Goal: Information Seeking & Learning: Compare options

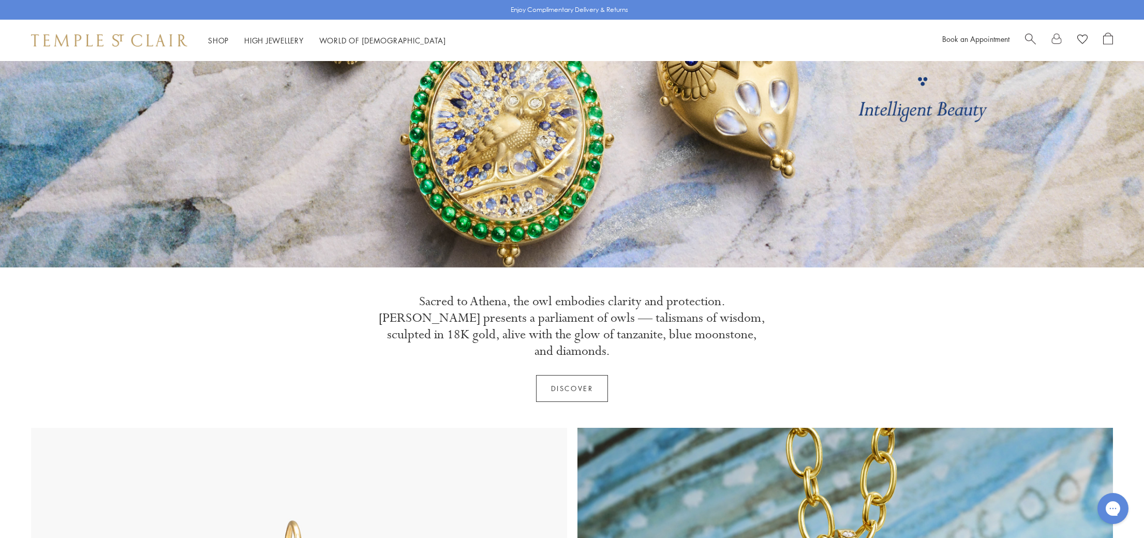
scroll to position [157, 0]
click at [567, 374] on link "Discover" at bounding box center [572, 387] width 72 height 27
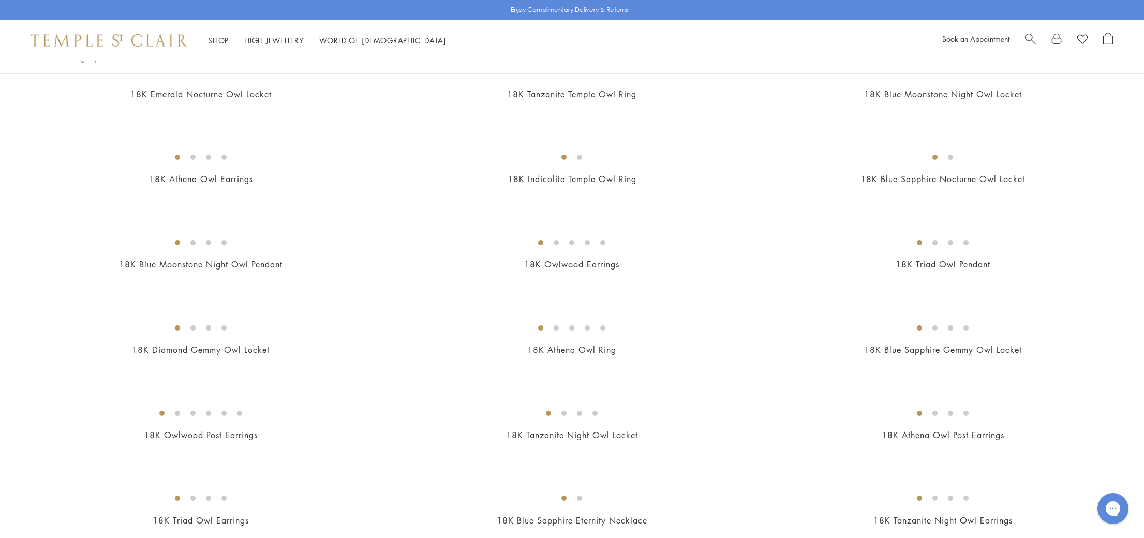
scroll to position [339, 0]
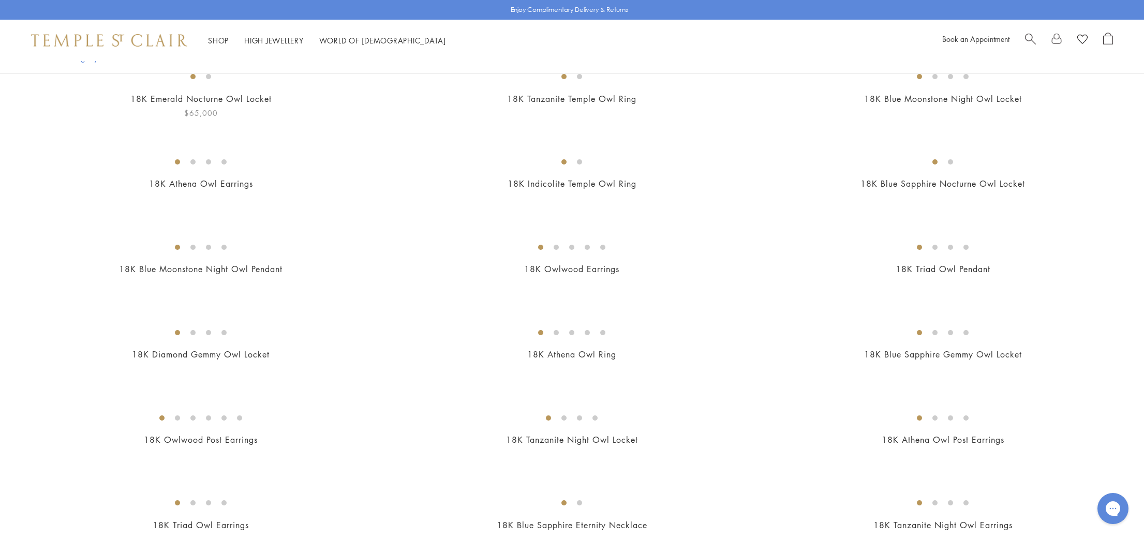
click at [0, 0] on img at bounding box center [0, 0] width 0 height 0
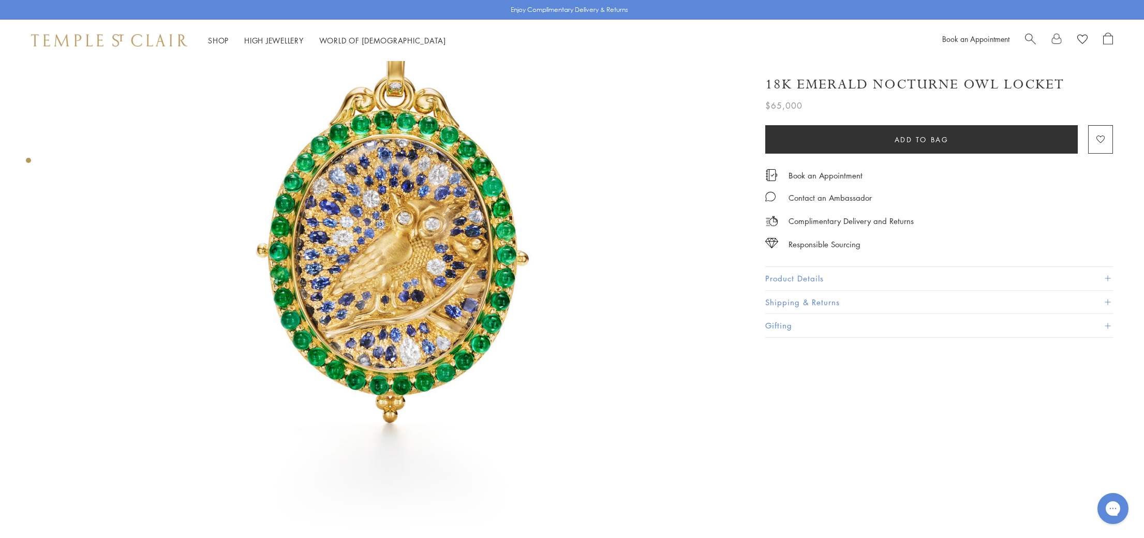
scroll to position [89, 0]
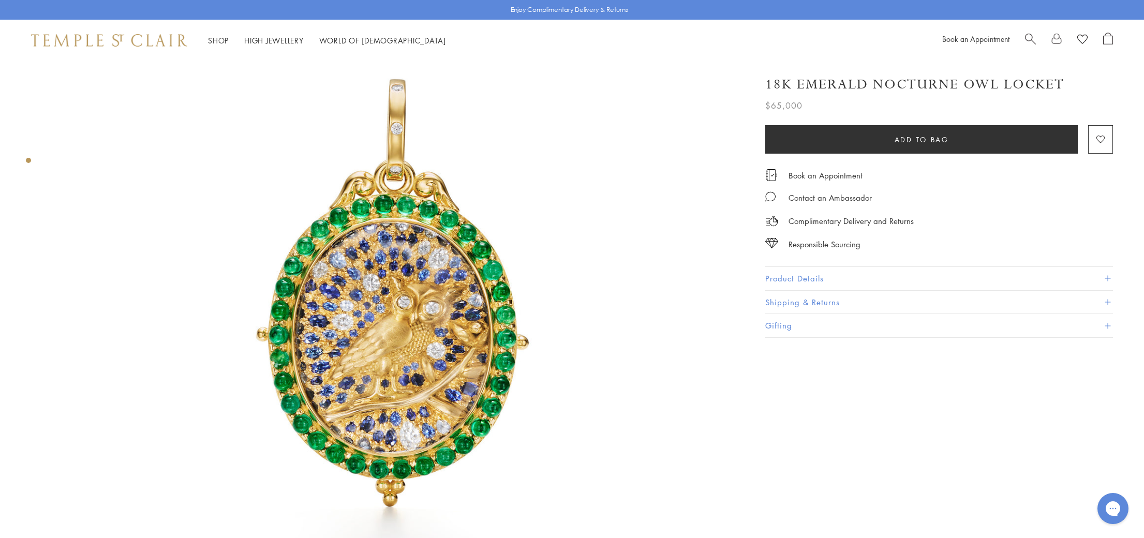
click at [795, 279] on button "Product Details" at bounding box center [939, 278] width 348 height 23
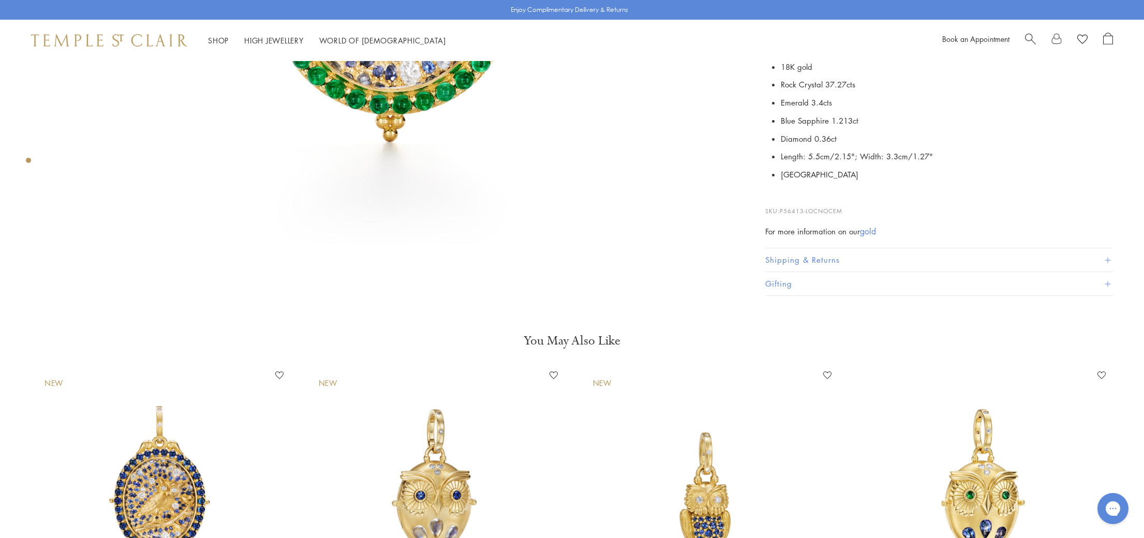
scroll to position [0, 0]
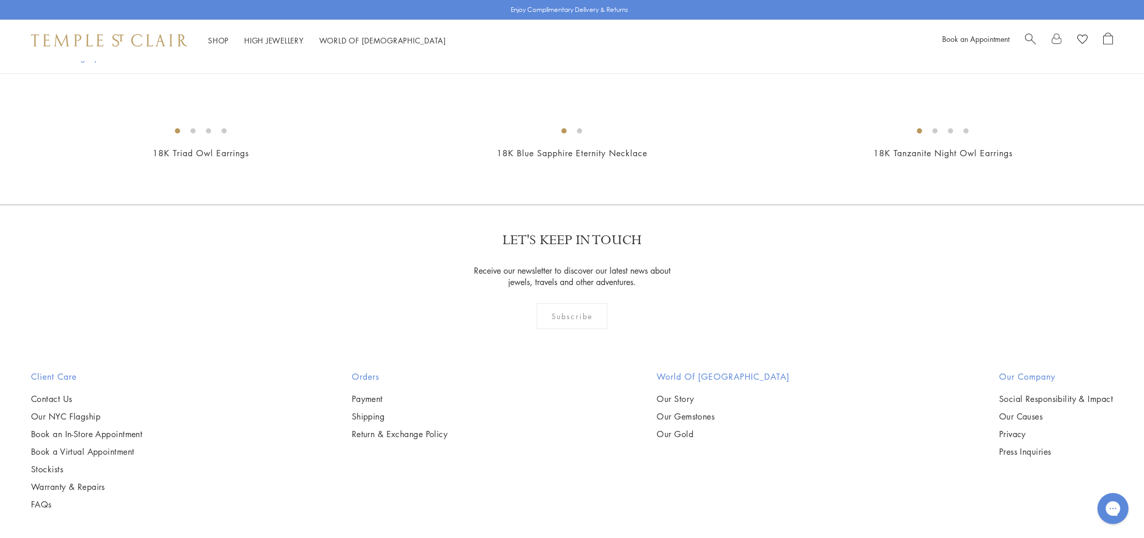
scroll to position [798, 0]
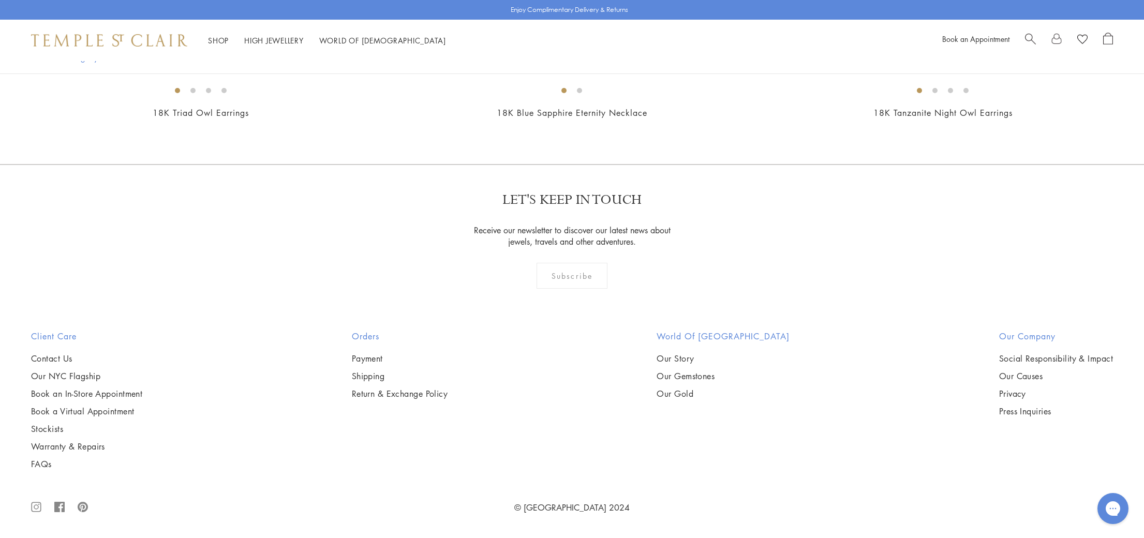
click at [0, 0] on img at bounding box center [0, 0] width 0 height 0
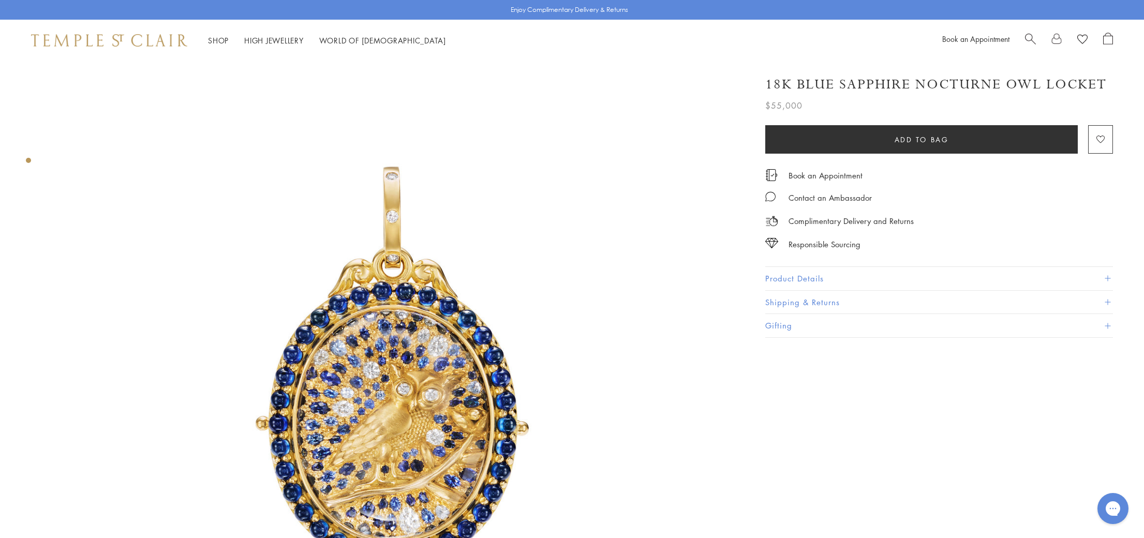
click at [788, 275] on button "Product Details" at bounding box center [939, 278] width 348 height 23
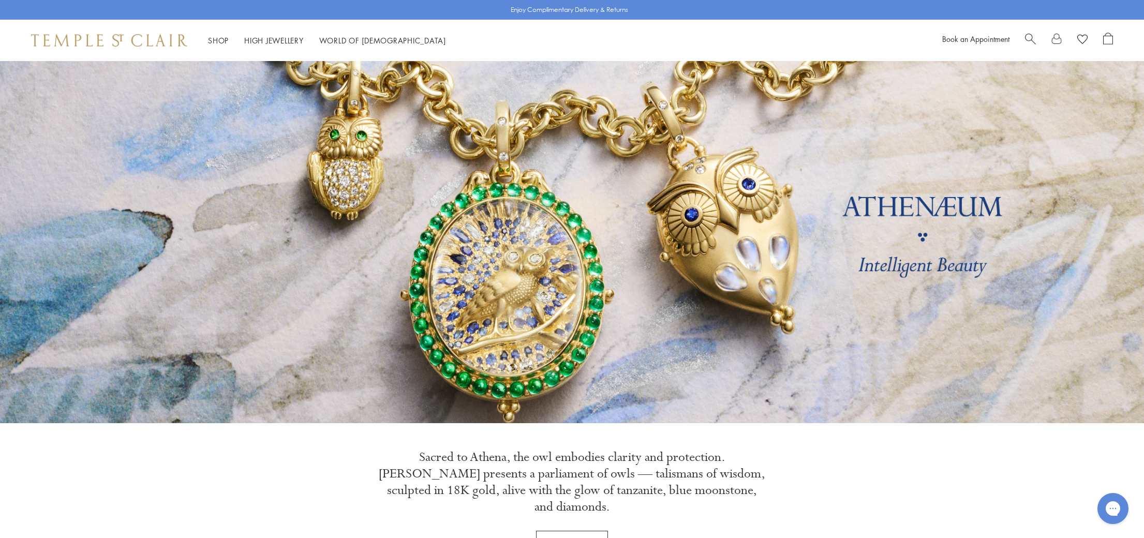
click at [764, 274] on link at bounding box center [572, 242] width 1144 height 362
click at [257, 39] on link "High Jewellery High Jewellery" at bounding box center [274, 40] width 60 height 10
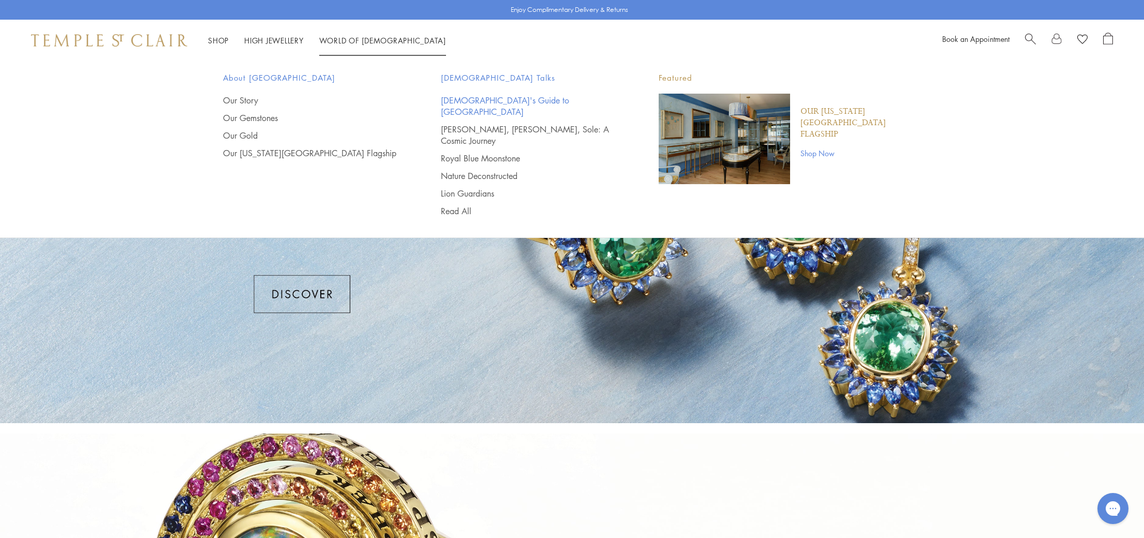
click at [473, 96] on link "[DEMOGRAPHIC_DATA]'s Guide to [GEOGRAPHIC_DATA]" at bounding box center [529, 106] width 176 height 23
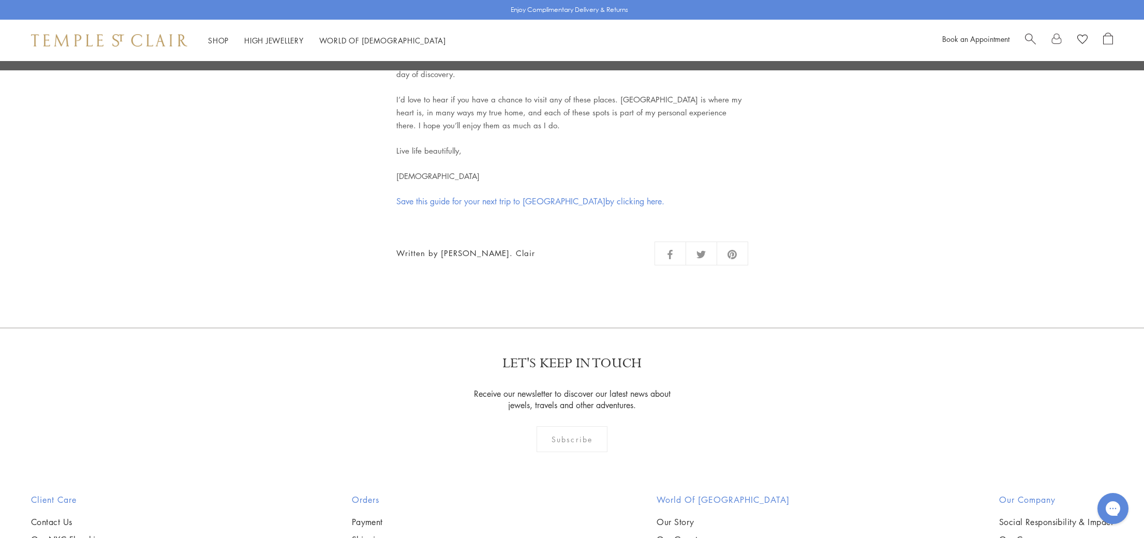
scroll to position [4303, 0]
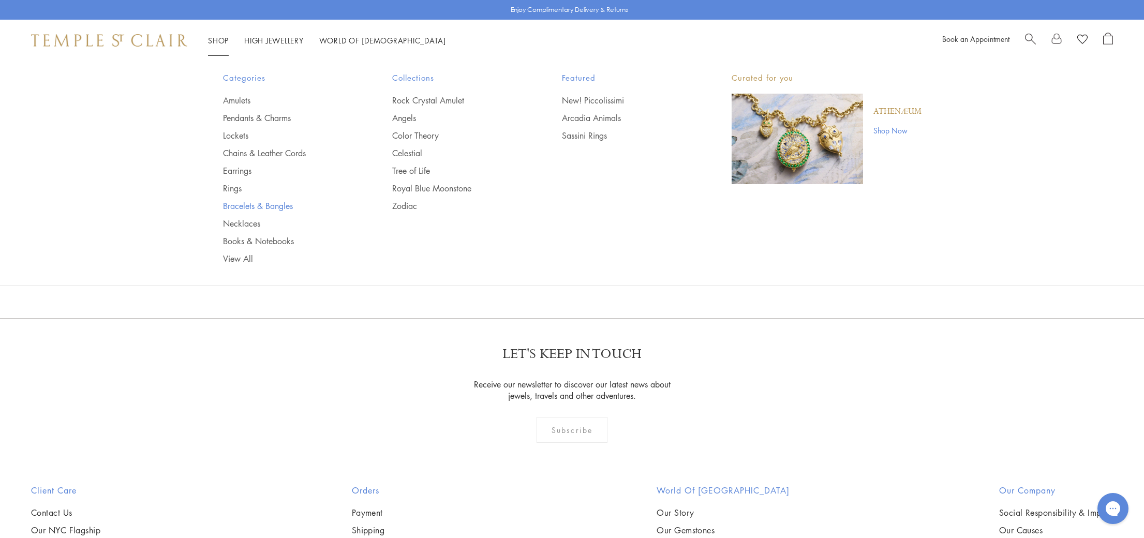
click at [250, 204] on link "Bracelets & Bangles" at bounding box center [287, 205] width 128 height 11
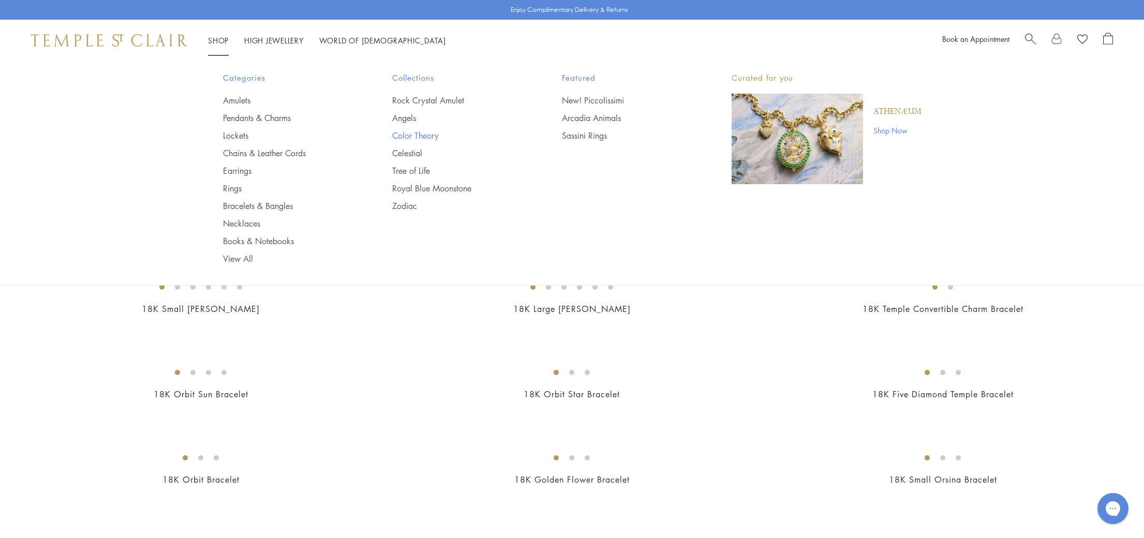
click at [418, 139] on link "Color Theory" at bounding box center [456, 135] width 128 height 11
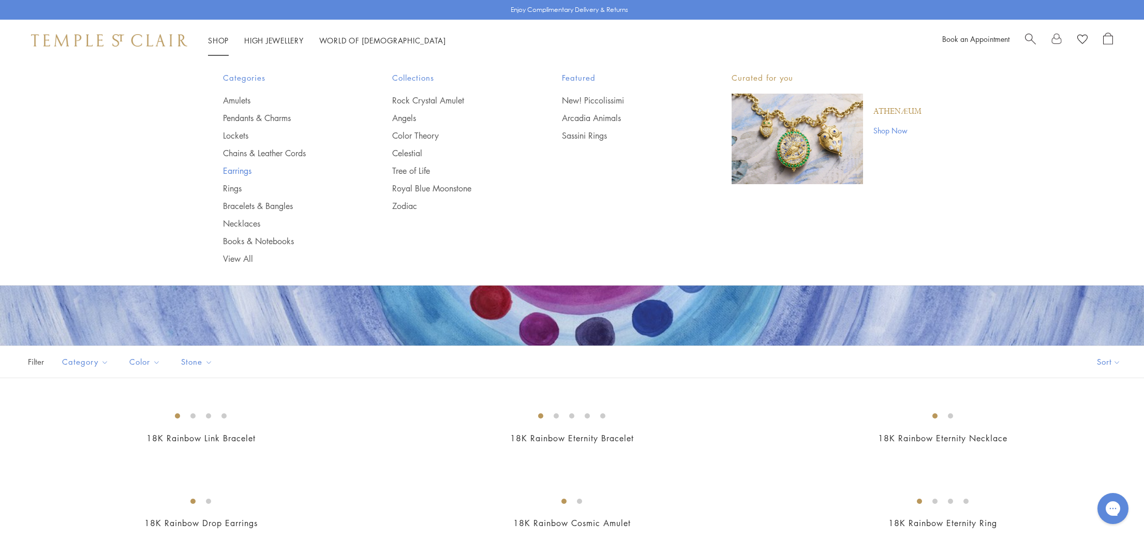
click at [249, 169] on link "Earrings" at bounding box center [287, 170] width 128 height 11
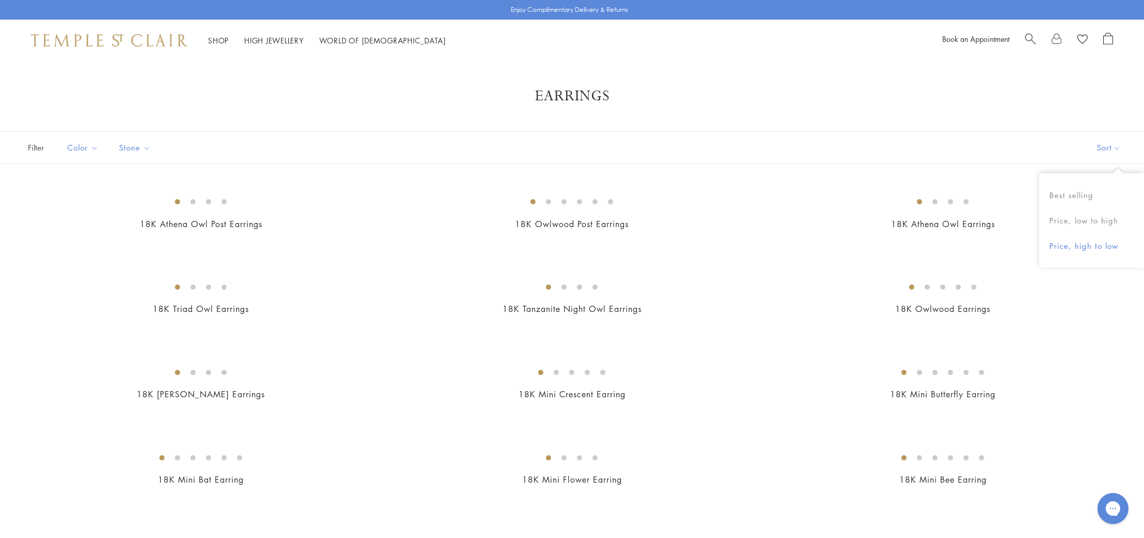
click at [1076, 242] on button "Price, high to low" at bounding box center [1091, 245] width 105 height 25
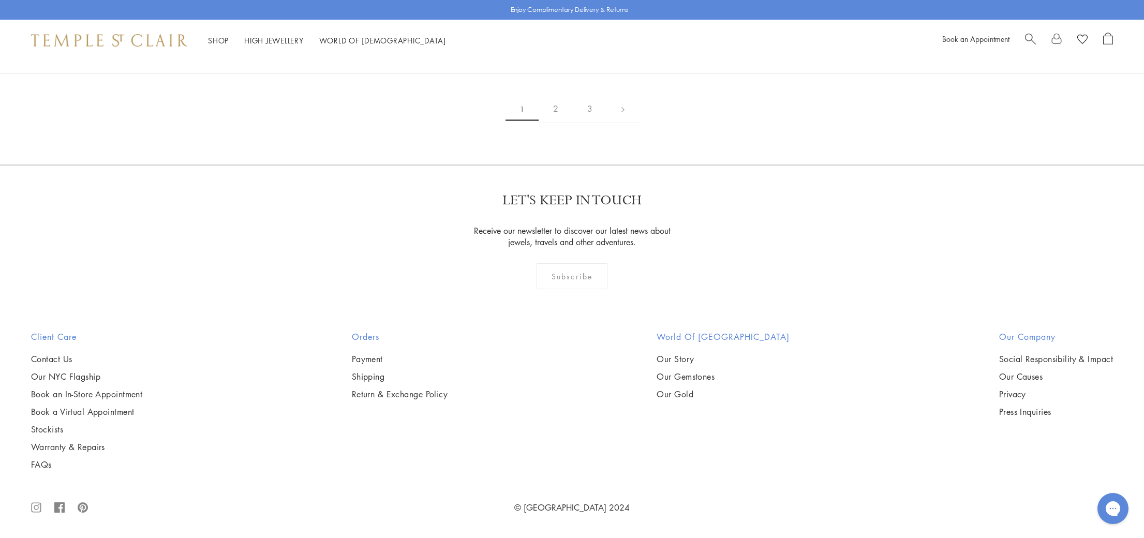
scroll to position [3470, 0]
click at [0, 0] on img at bounding box center [0, 0] width 0 height 0
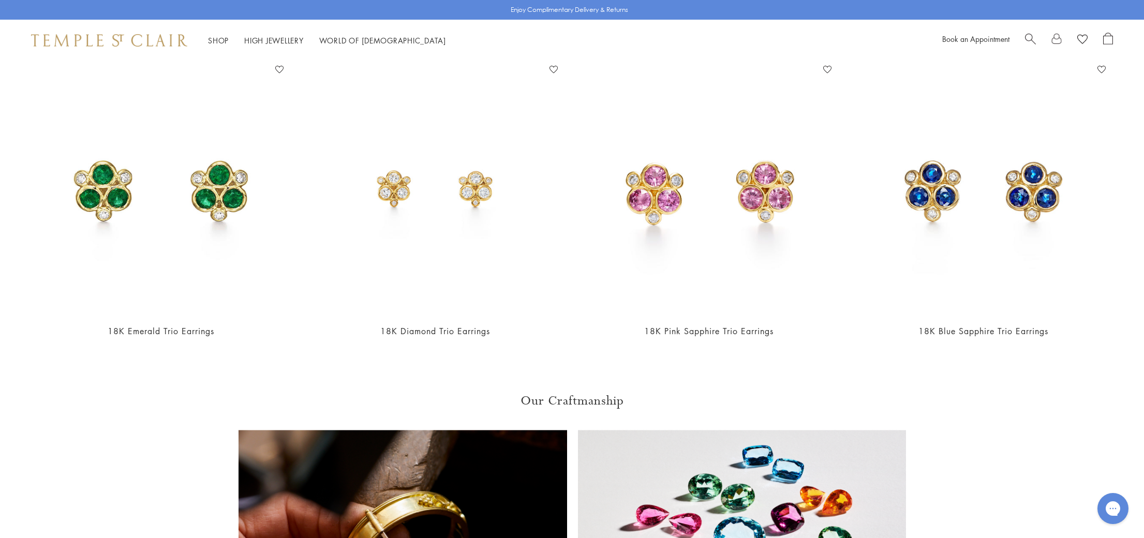
scroll to position [759, 0]
click at [683, 226] on img at bounding box center [710, 189] width 254 height 254
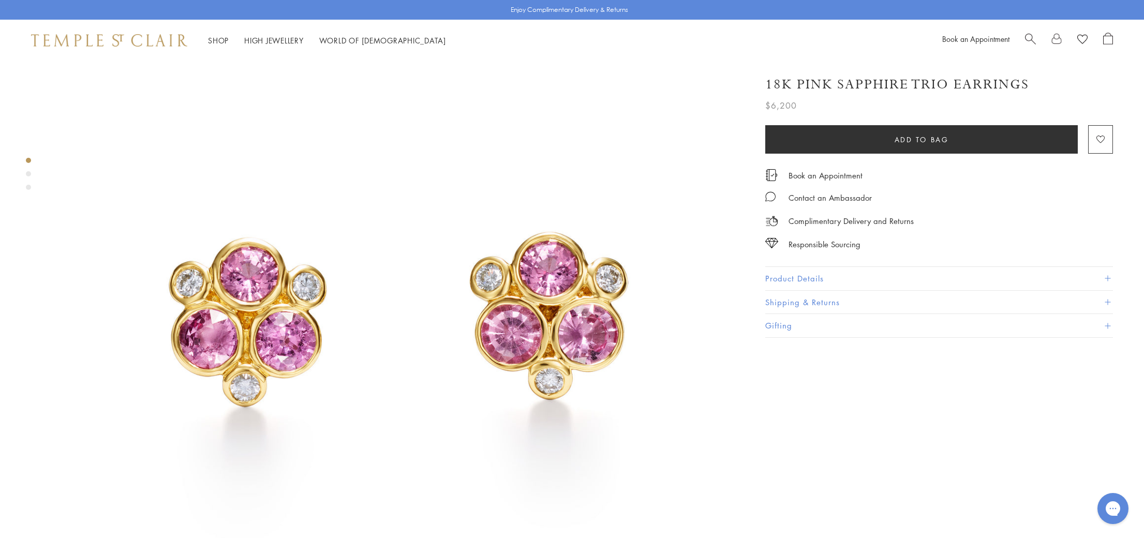
scroll to position [97, 0]
